Goal: Information Seeking & Learning: Learn about a topic

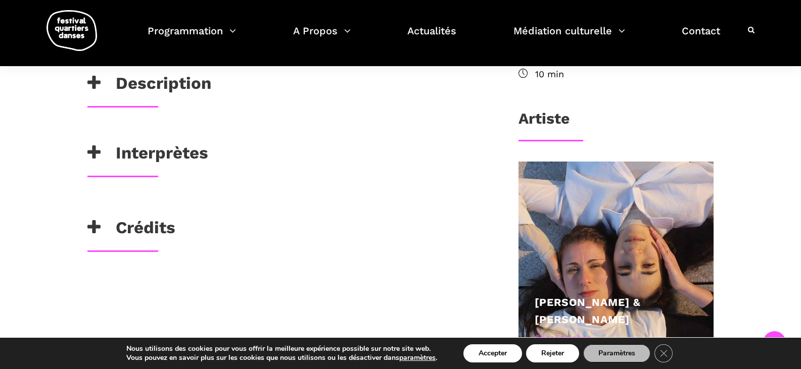
scroll to position [404, 0]
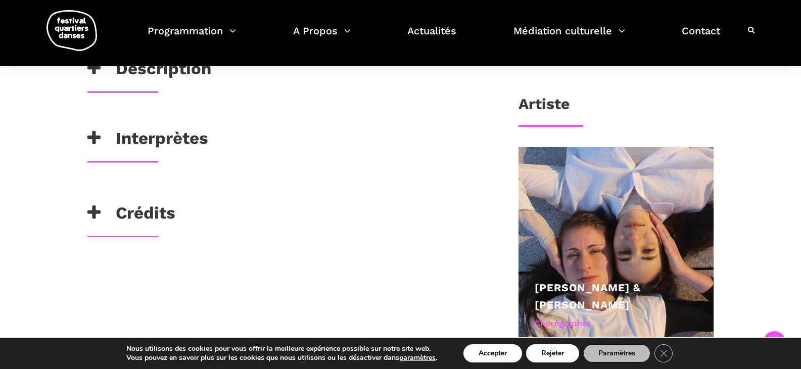
click at [118, 136] on h3 "Interprètes" at bounding box center [147, 140] width 121 height 25
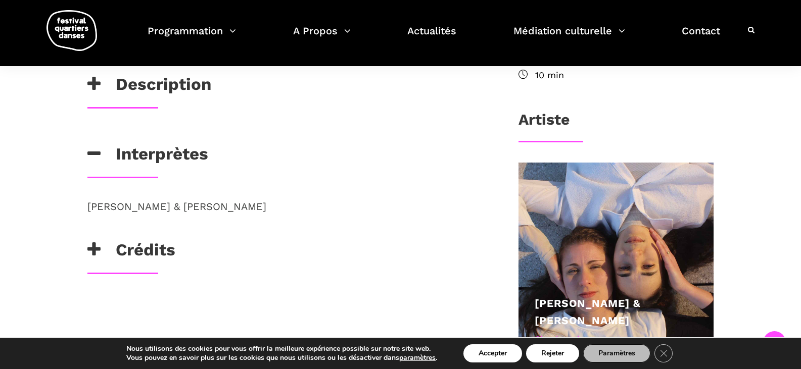
scroll to position [471, 0]
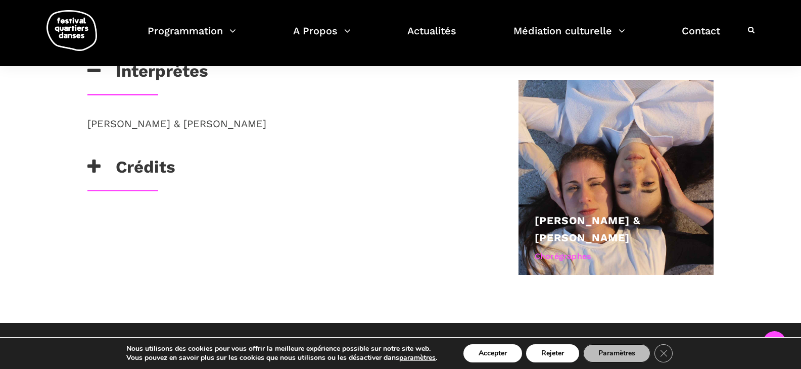
click at [137, 163] on h3 "Crédits" at bounding box center [131, 169] width 88 height 25
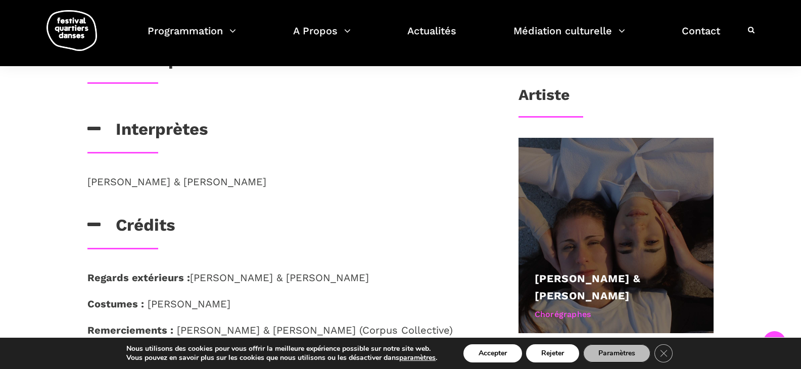
scroll to position [404, 0]
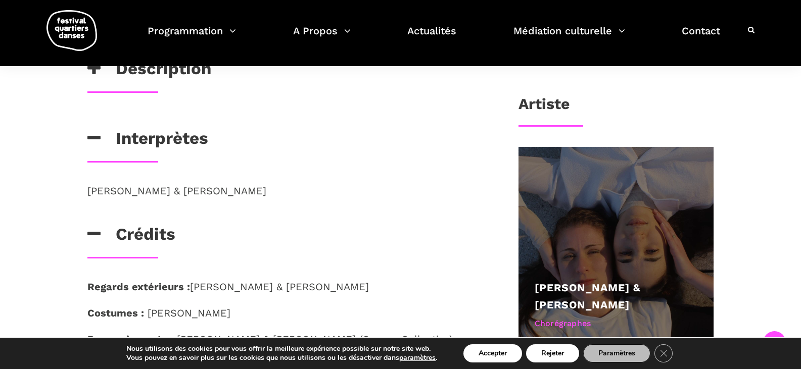
click at [613, 225] on div at bounding box center [616, 245] width 196 height 196
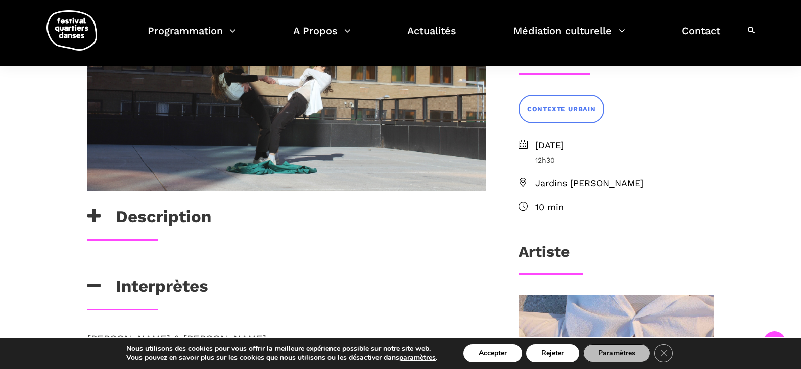
scroll to position [236, 0]
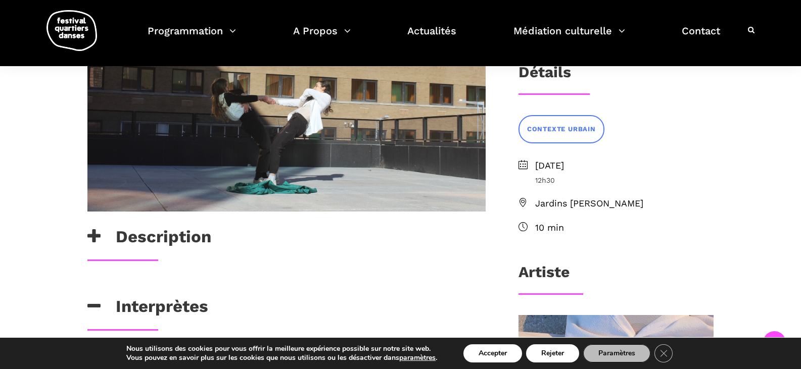
click at [149, 239] on h3 "Description" at bounding box center [149, 239] width 124 height 25
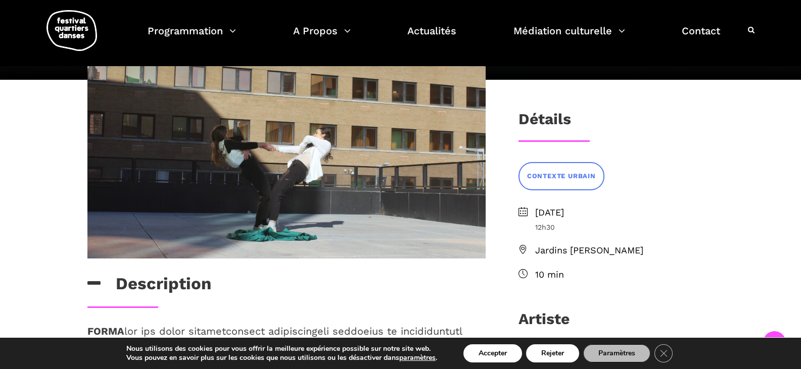
scroll to position [135, 0]
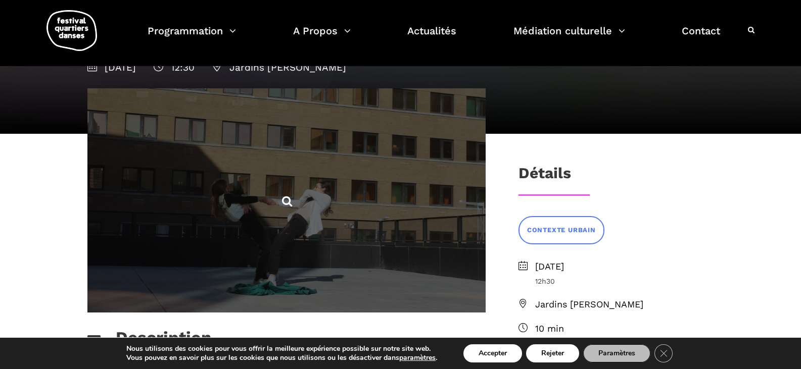
click at [273, 196] on span at bounding box center [286, 200] width 398 height 224
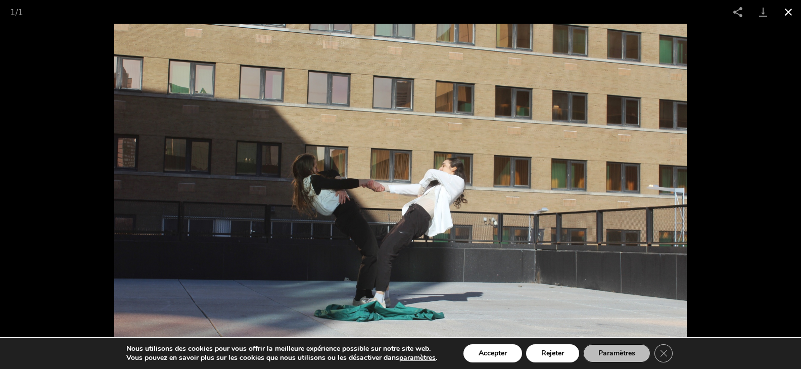
click at [792, 11] on button "Close gallery" at bounding box center [788, 12] width 25 height 24
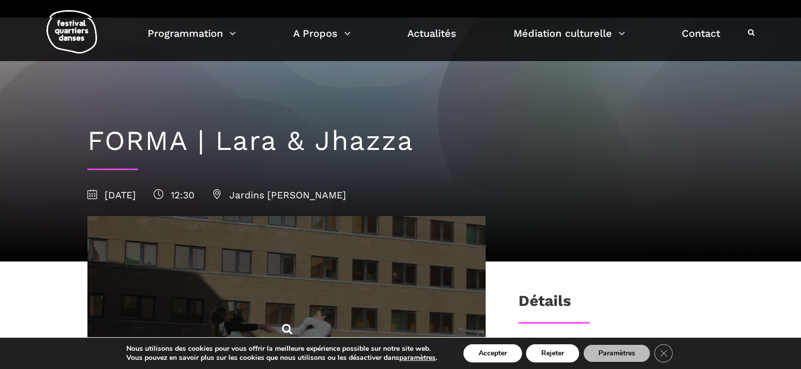
scroll to position [0, 0]
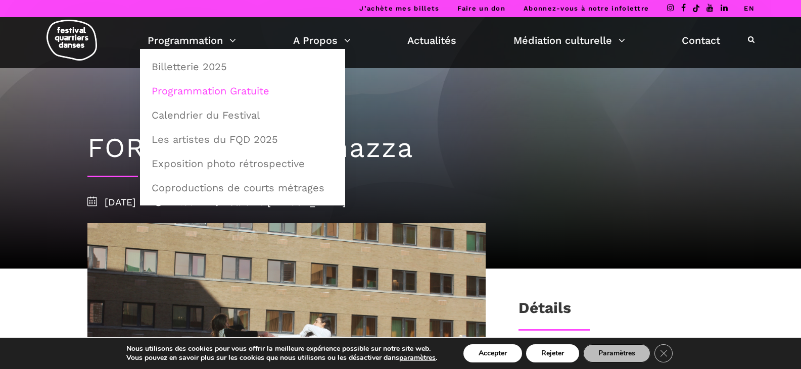
click at [190, 96] on link "Programmation Gratuite" at bounding box center [243, 90] width 194 height 23
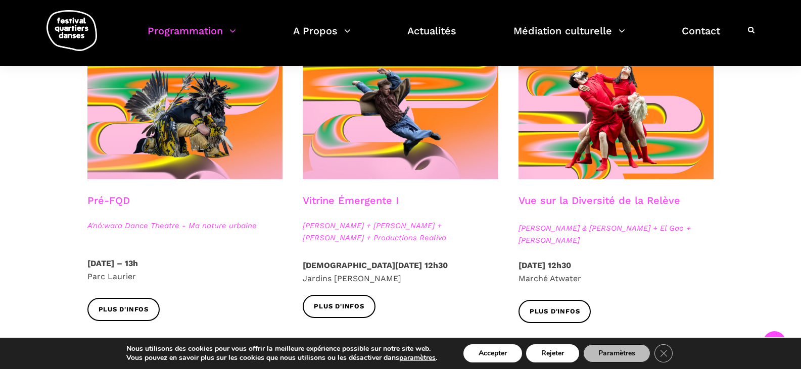
scroll to position [269, 0]
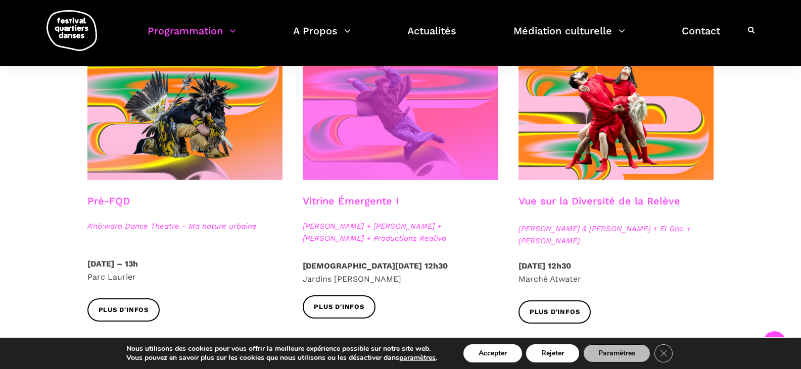
click at [402, 146] on span at bounding box center [401, 114] width 196 height 131
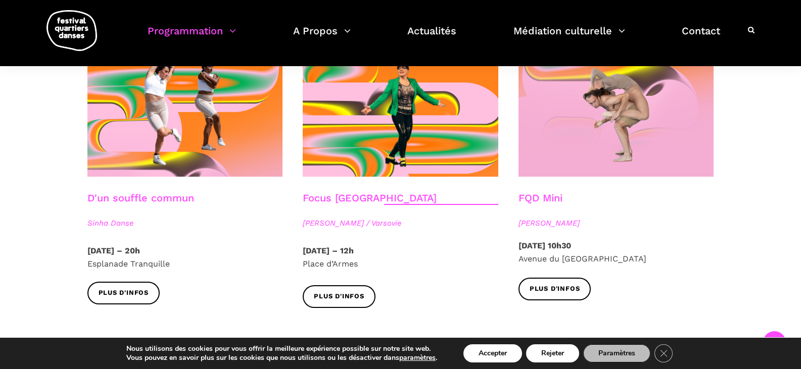
scroll to position [1145, 0]
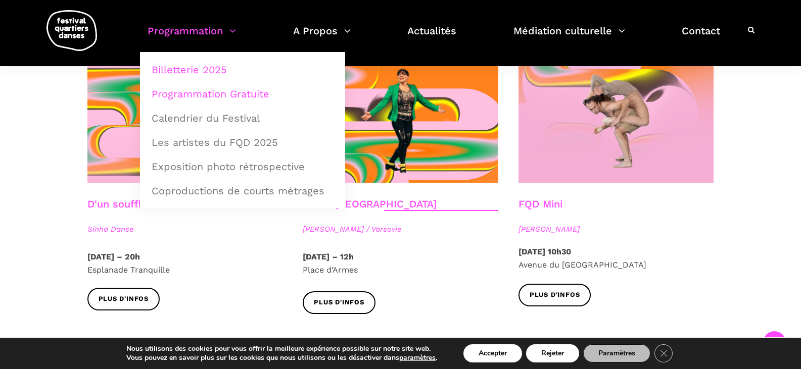
click at [189, 68] on link "Billetterie 2025" at bounding box center [243, 69] width 194 height 23
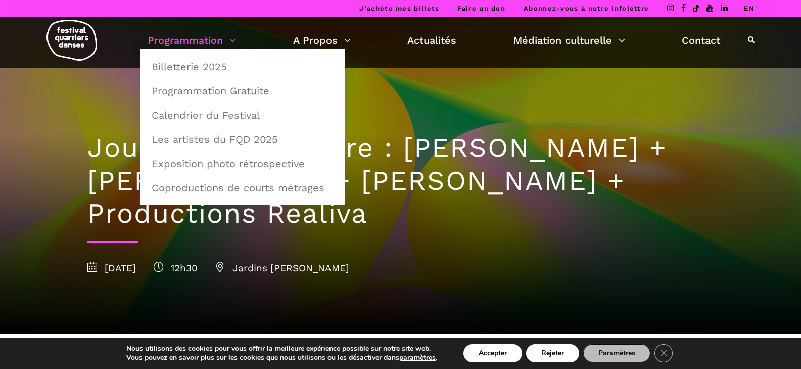
click at [197, 41] on link "Programmation" at bounding box center [192, 40] width 88 height 17
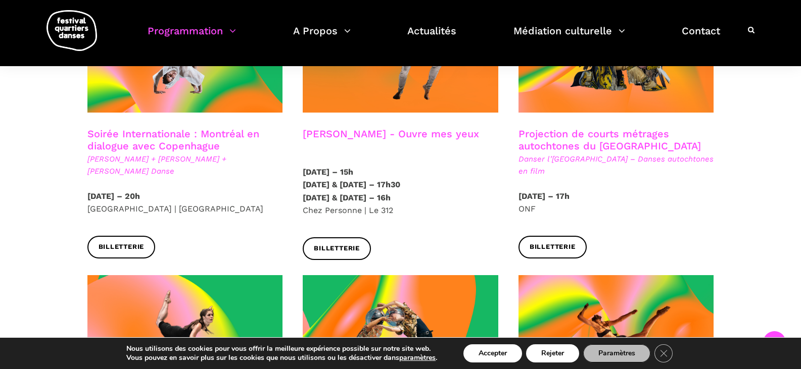
scroll to position [640, 0]
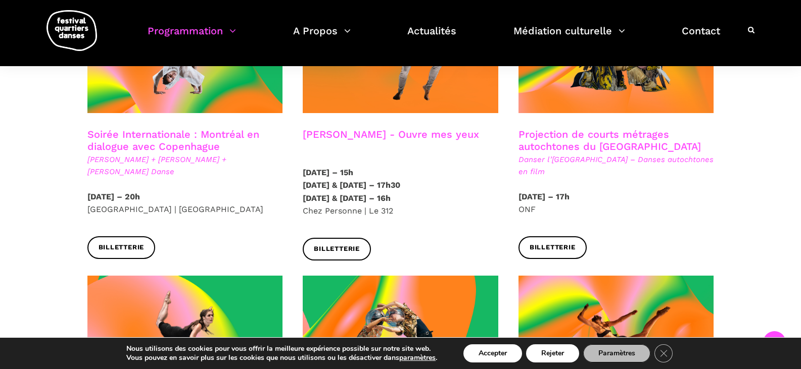
click at [388, 200] on p "8 septembre – 15h 9 & 10 septembre – 17h30 11 & 12 septembre – 16h Chez Personn…" at bounding box center [401, 192] width 196 height 52
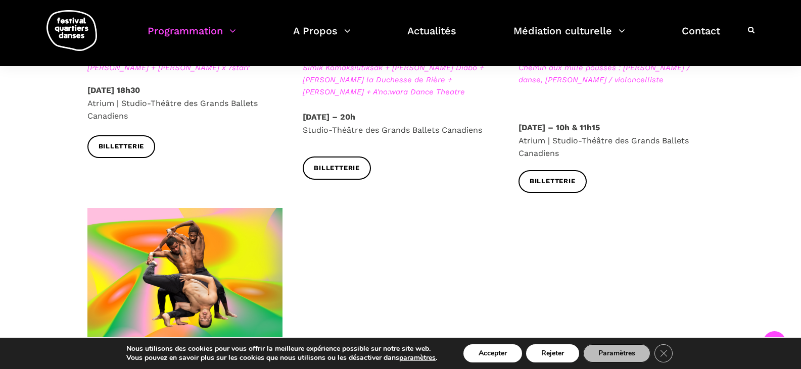
scroll to position [1583, 0]
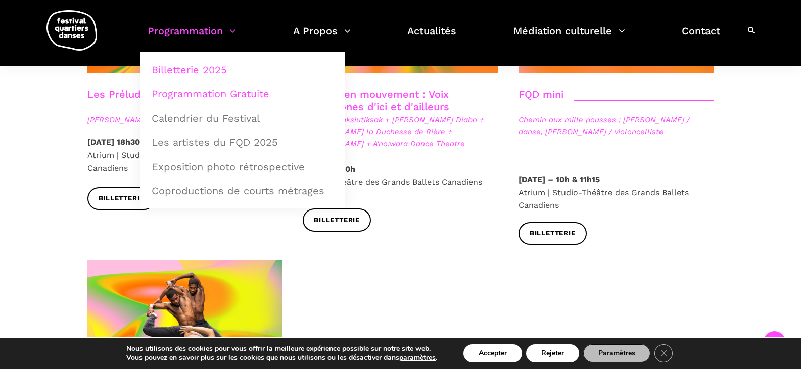
click at [192, 92] on link "Programmation Gratuite" at bounding box center [243, 93] width 194 height 23
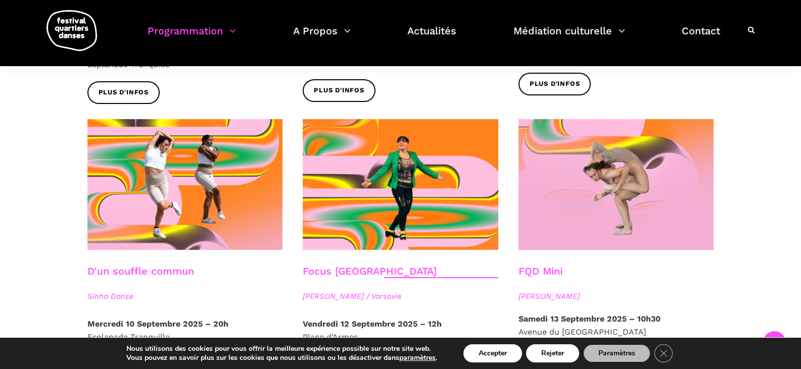
scroll to position [1078, 0]
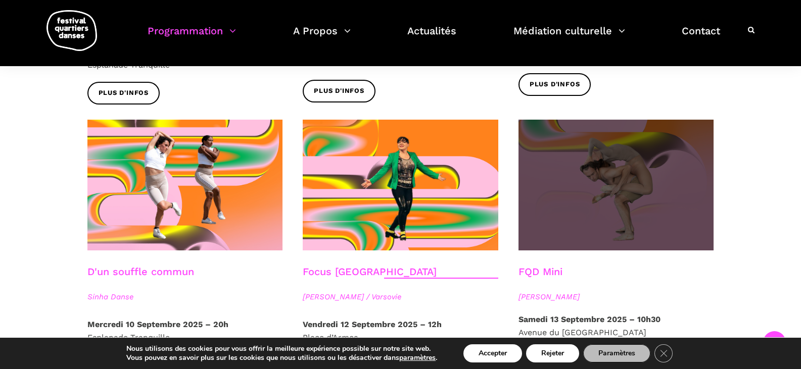
click at [602, 163] on span at bounding box center [616, 185] width 196 height 131
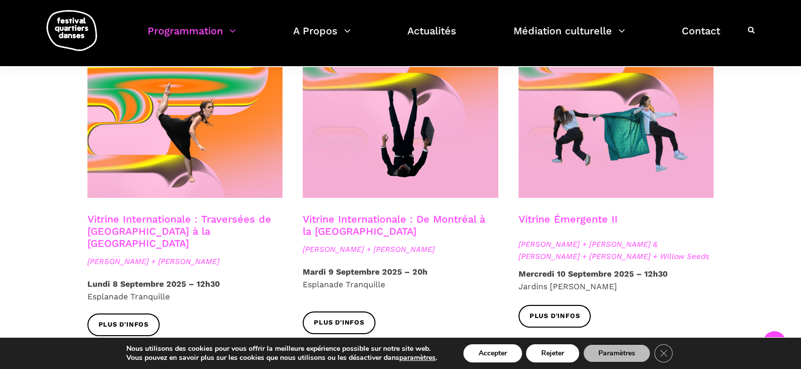
scroll to position [808, 0]
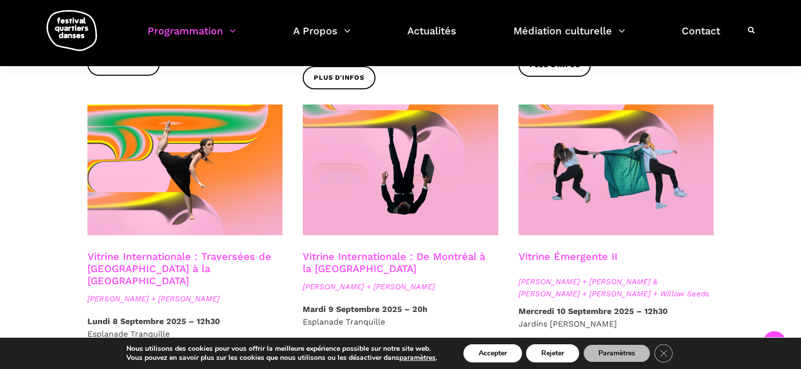
click at [428, 251] on link "Vitrine Internationale : De Montréal à la Suède" at bounding box center [394, 263] width 182 height 24
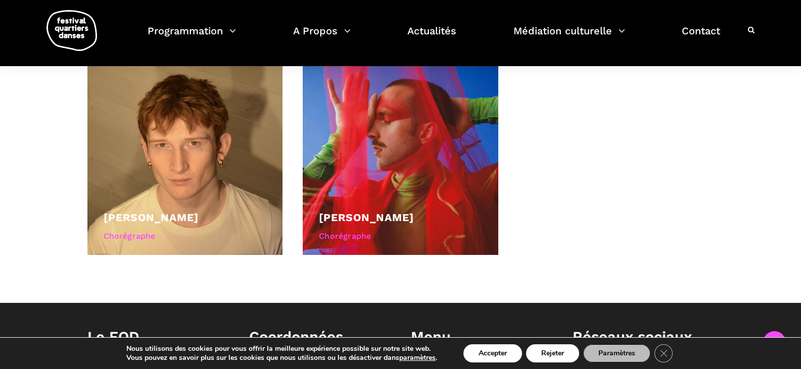
scroll to position [505, 0]
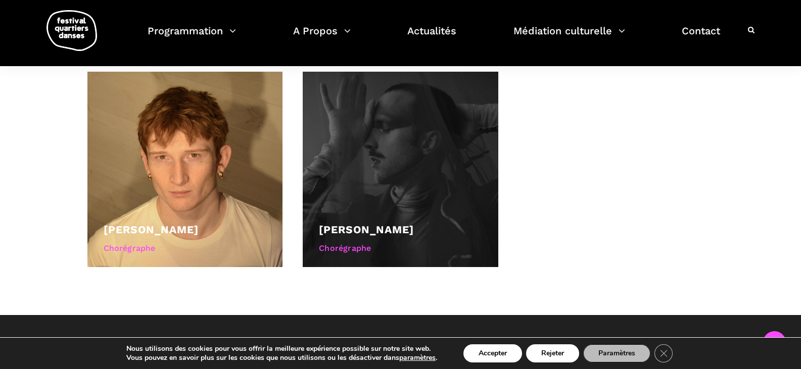
click at [391, 118] on div at bounding box center [401, 170] width 196 height 196
click at [361, 240] on div "Nicholas Bellefleur Chorégraphe" at bounding box center [400, 240] width 163 height 38
click at [369, 229] on link "Nicholas Bellefleur" at bounding box center [366, 229] width 95 height 13
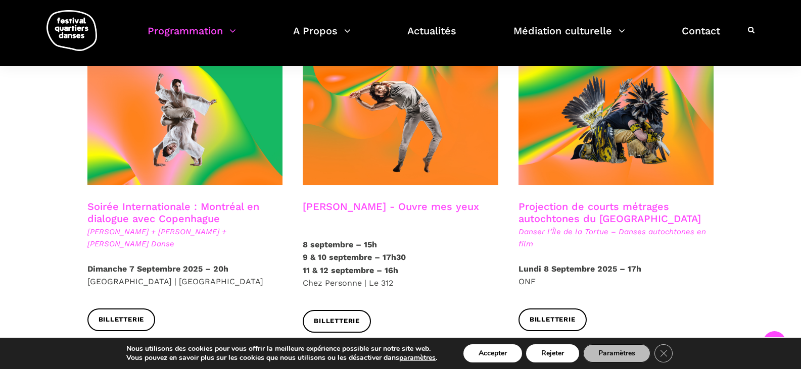
scroll to position [572, 0]
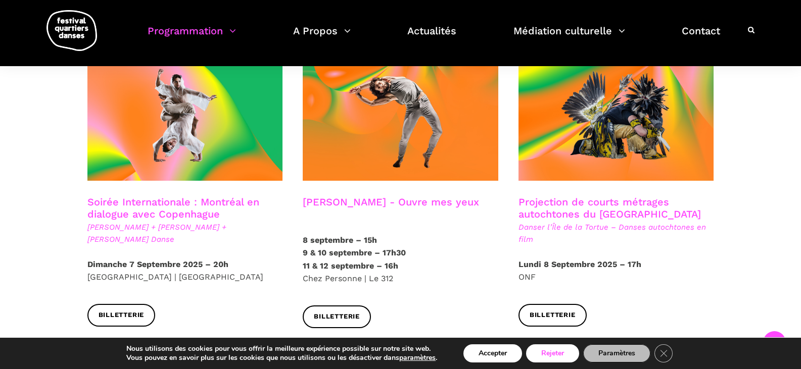
click at [550, 358] on button "Rejeter" at bounding box center [552, 354] width 53 height 18
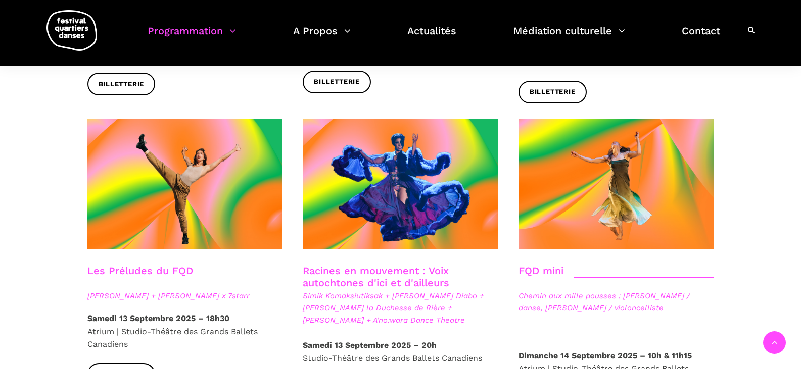
scroll to position [1415, 0]
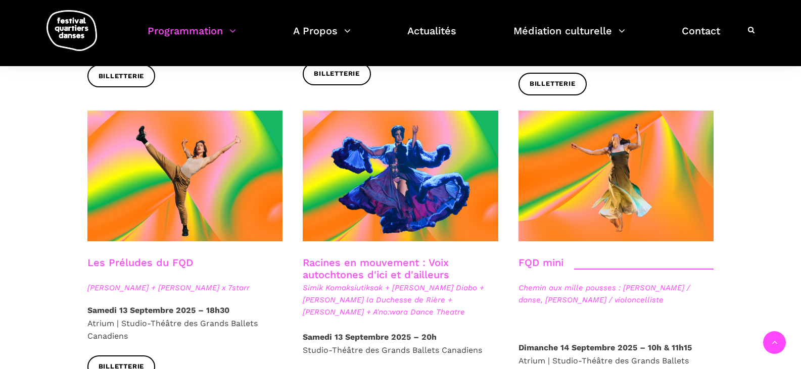
click at [547, 257] on link "FQD mini" at bounding box center [540, 263] width 45 height 12
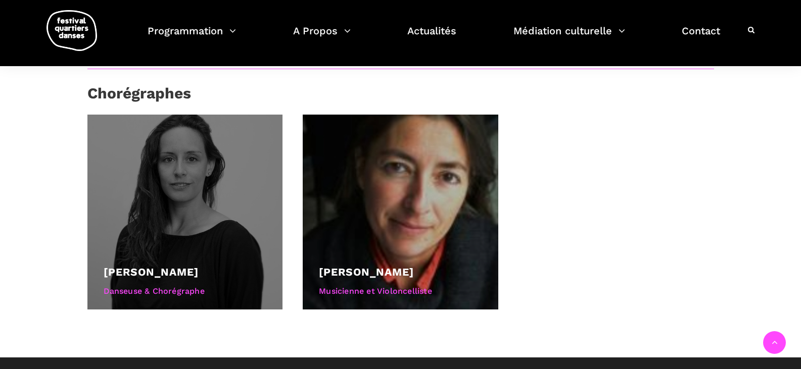
scroll to position [505, 0]
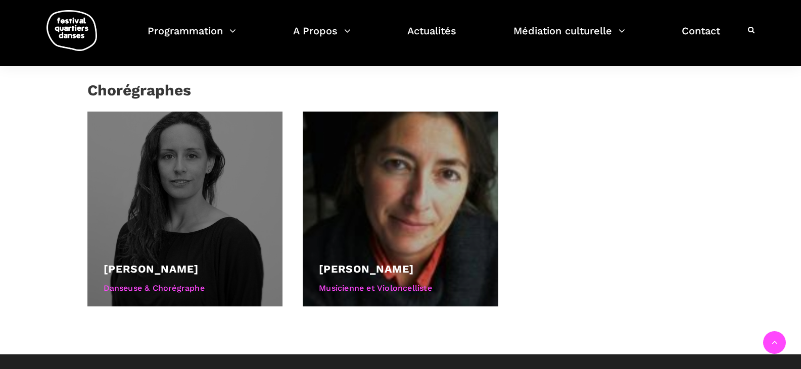
click at [180, 177] on div at bounding box center [185, 210] width 196 height 196
click at [149, 270] on link "[PERSON_NAME]" at bounding box center [151, 269] width 95 height 13
click at [164, 176] on div at bounding box center [185, 210] width 196 height 196
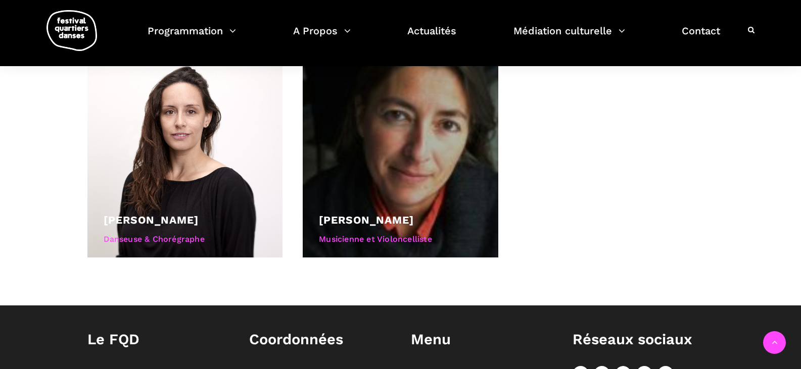
scroll to position [539, 0]
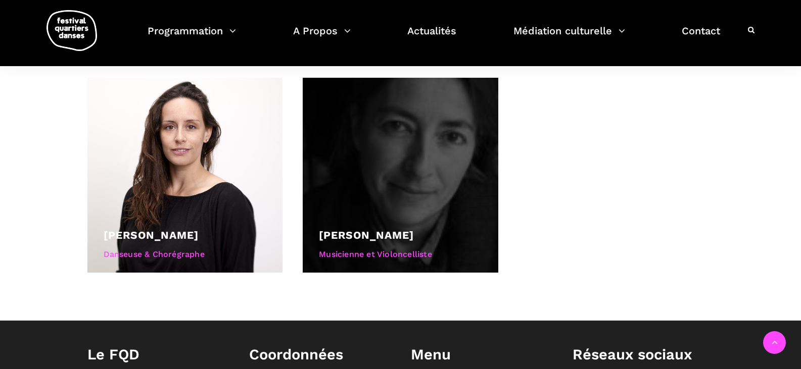
click at [396, 175] on div at bounding box center [401, 176] width 196 height 196
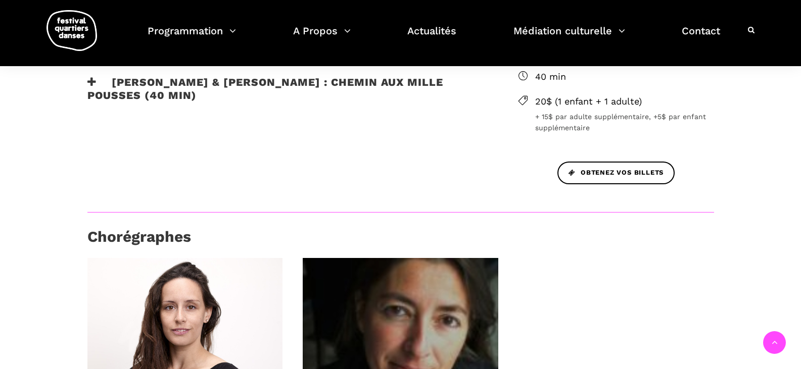
scroll to position [370, 0]
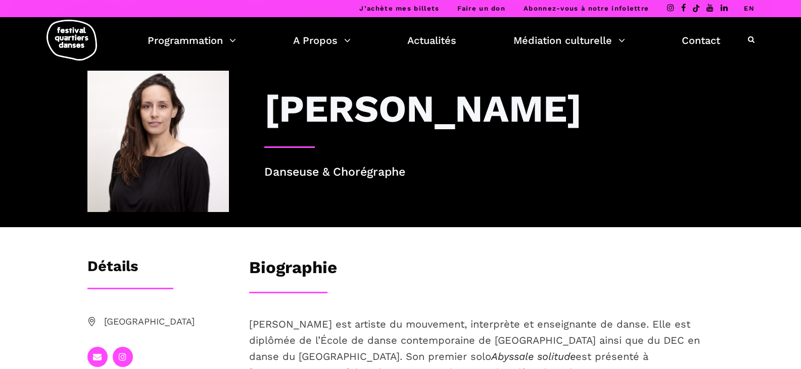
click at [156, 139] on img at bounding box center [157, 141] width 141 height 141
